Goal: Task Accomplishment & Management: Manage account settings

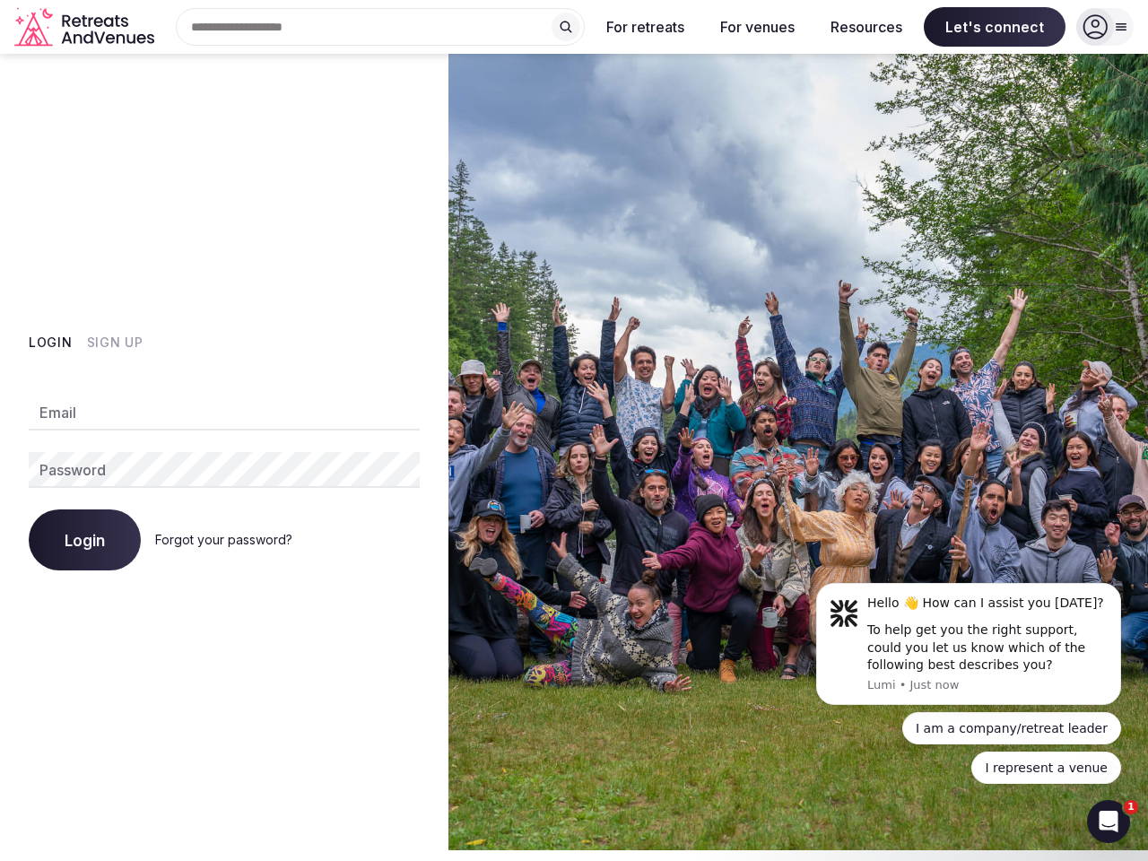
click at [574, 425] on img at bounding box center [797, 452] width 699 height 796
click at [380, 27] on div "Search Popular Destinations [GEOGRAPHIC_DATA], [GEOGRAPHIC_DATA] [GEOGRAPHIC_DA…" at bounding box center [372, 27] width 423 height 38
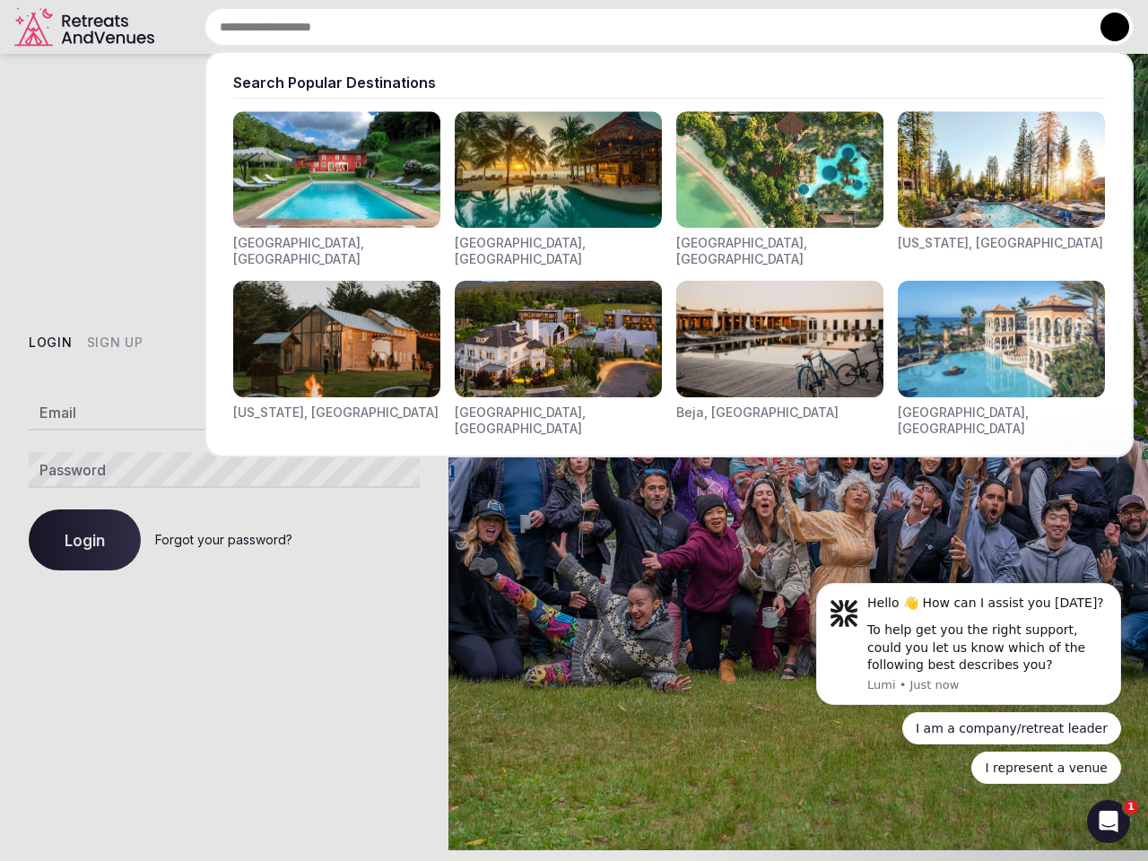
click at [566, 27] on input "text" at bounding box center [668, 27] width 929 height 38
click at [646, 27] on input "text" at bounding box center [668, 27] width 929 height 38
click at [757, 27] on input "text" at bounding box center [668, 27] width 929 height 38
click at [866, 27] on input "text" at bounding box center [668, 27] width 929 height 38
click at [995, 27] on input "text" at bounding box center [668, 27] width 929 height 38
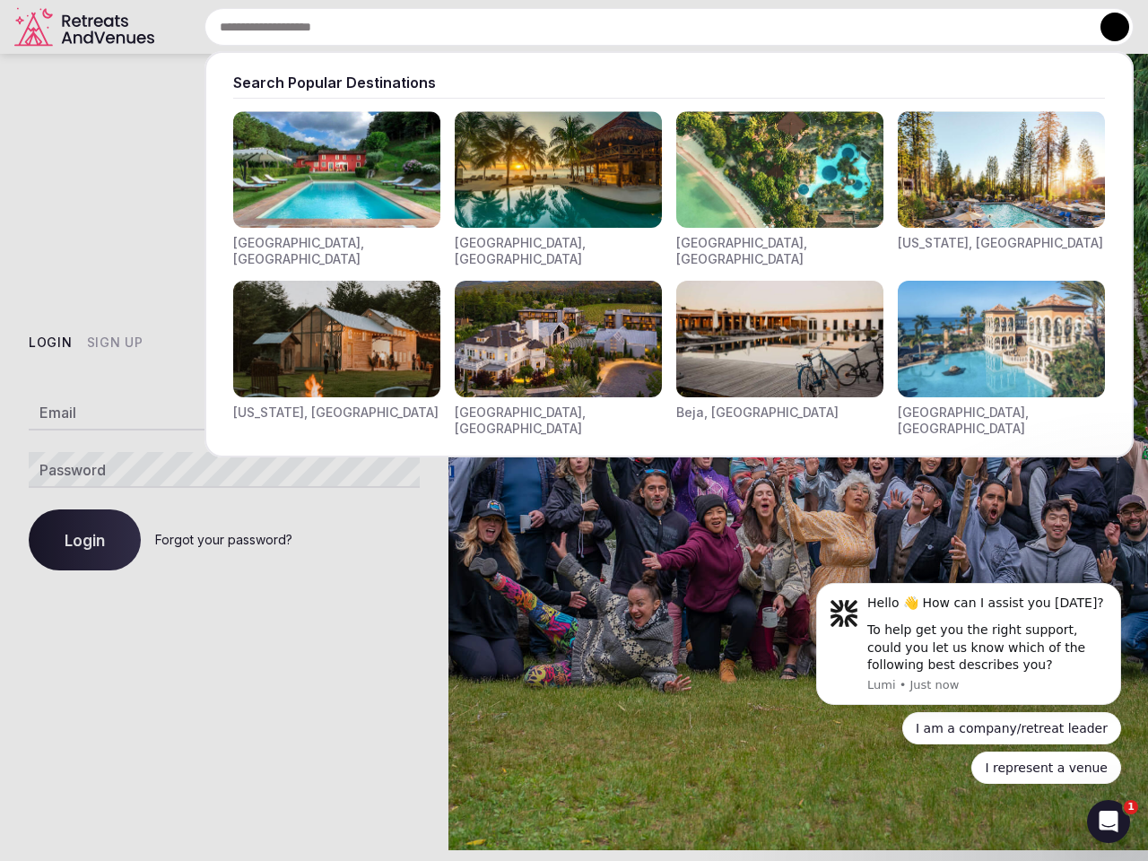
click at [1105, 27] on button at bounding box center [1114, 27] width 29 height 29
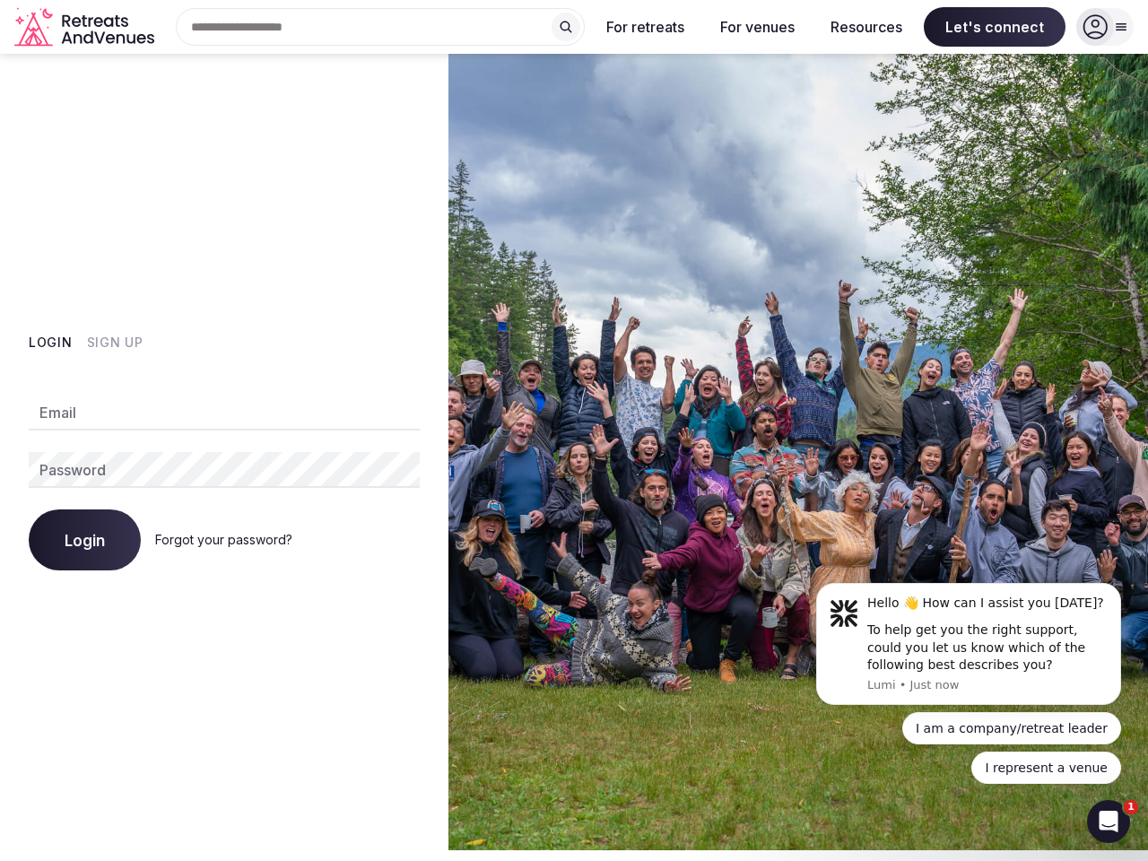
click at [50, 343] on button "Login" at bounding box center [51, 343] width 44 height 18
click at [114, 343] on button "Sign Up" at bounding box center [115, 343] width 56 height 18
